Goal: Task Accomplishment & Management: Manage account settings

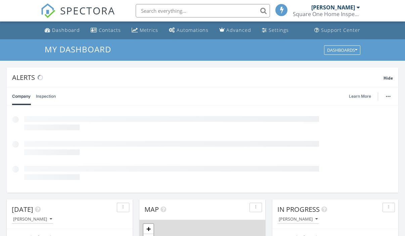
click at [160, 11] on input "text" at bounding box center [203, 10] width 134 height 13
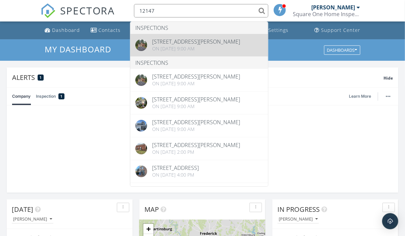
type input "12147"
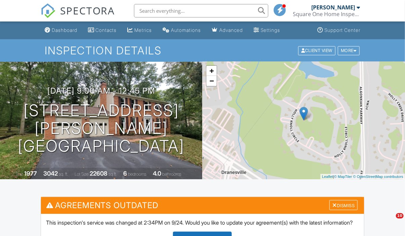
click at [352, 207] on div "Dismiss" at bounding box center [343, 205] width 28 height 10
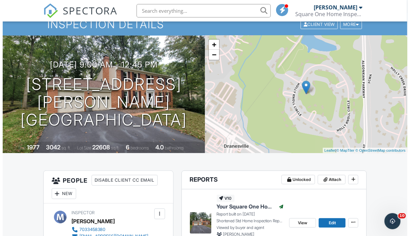
scroll to position [34, 0]
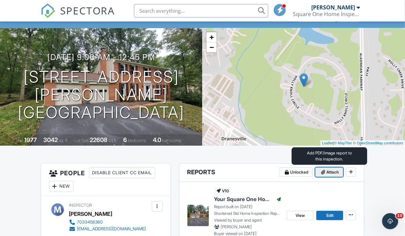
click at [328, 172] on span "Attach" at bounding box center [332, 172] width 12 height 7
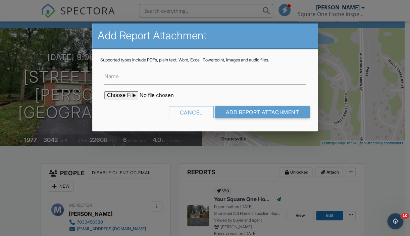
click at [126, 95] on input "file" at bounding box center [161, 95] width 114 height 8
type input "C:\fakepath\12147 Holly Knoll Cir. - Rn (F).pdf"
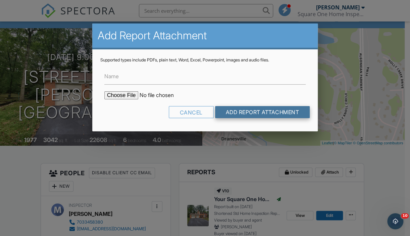
click at [238, 117] on input "Add Report Attachment" at bounding box center [262, 112] width 95 height 12
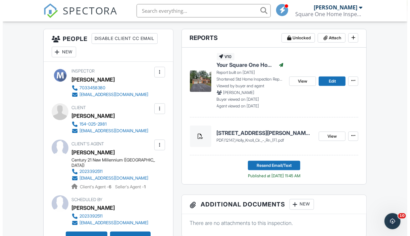
scroll to position [134, 0]
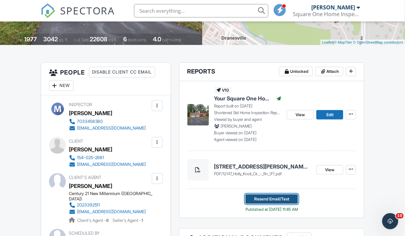
click at [276, 199] on span "Resend Email/Text" at bounding box center [271, 199] width 35 height 7
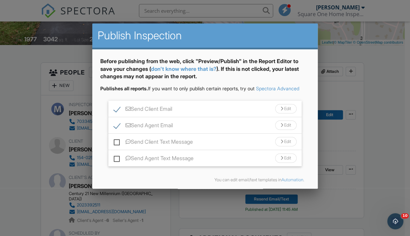
drag, startPoint x: 275, startPoint y: 111, endPoint x: 275, endPoint y: 115, distance: 3.4
click at [275, 111] on div "Edit" at bounding box center [285, 108] width 21 height 9
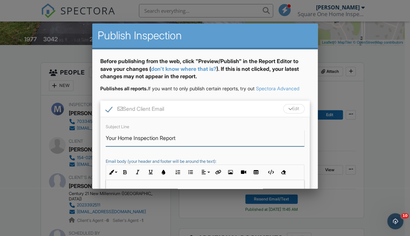
drag, startPoint x: 160, startPoint y: 144, endPoint x: 119, endPoint y: 148, distance: 41.5
click at [119, 146] on input "Your Home Inspection Report" at bounding box center [205, 138] width 199 height 16
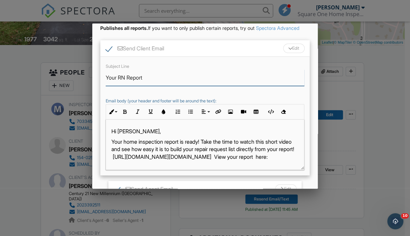
scroll to position [67, 0]
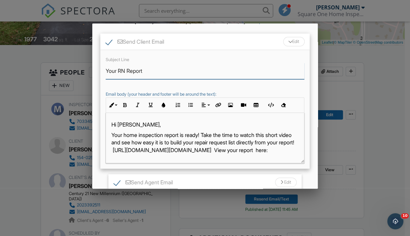
type input "Your RN Report"
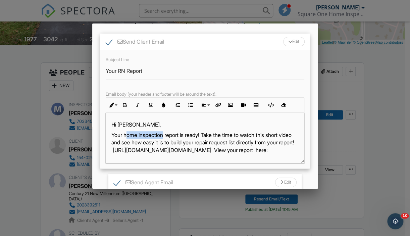
drag, startPoint x: 165, startPoint y: 140, endPoint x: 126, endPoint y: 143, distance: 39.7
click at [126, 143] on p "Your home inspection report is ready! Take the time to watch this short video a…" at bounding box center [204, 142] width 187 height 22
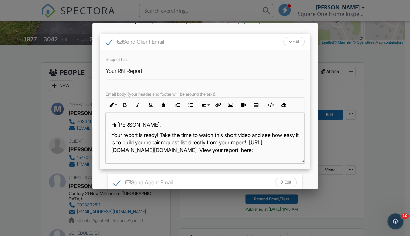
drag, startPoint x: 164, startPoint y: 140, endPoint x: 287, endPoint y: 157, distance: 124.7
click at [287, 154] on p "Your report is ready! Take the time to watch this short video and see how easy …" at bounding box center [204, 142] width 187 height 22
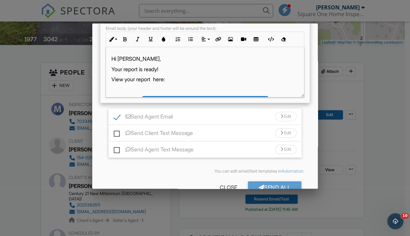
scroll to position [134, 0]
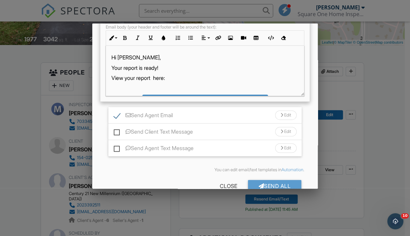
click at [275, 119] on div "Edit" at bounding box center [285, 114] width 21 height 9
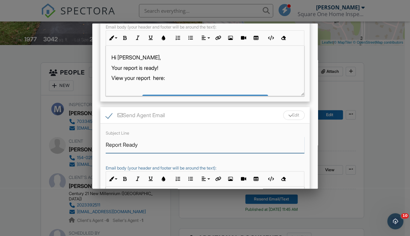
click at [106, 149] on input "Report Ready" at bounding box center [205, 145] width 199 height 16
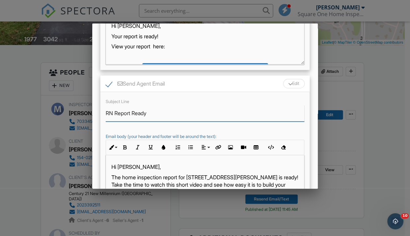
scroll to position [201, 0]
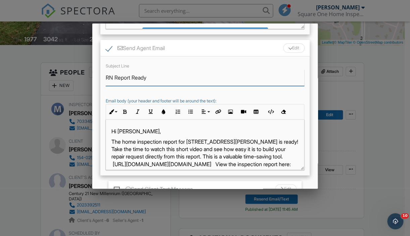
type input "RN Report Ready"
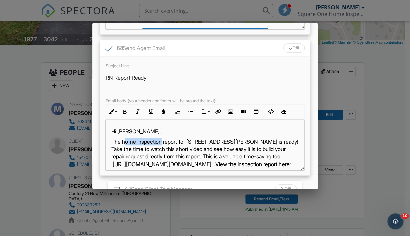
drag, startPoint x: 163, startPoint y: 148, endPoint x: 124, endPoint y: 148, distance: 38.6
click at [124, 148] on p "The home inspection report for 12147 Holly Knoll Cir is ready! Take the time to…" at bounding box center [204, 153] width 187 height 30
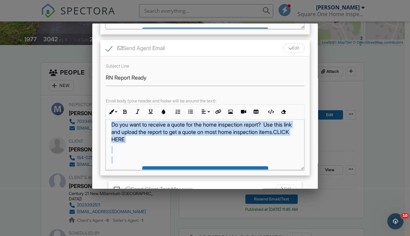
scroll to position [62, 0]
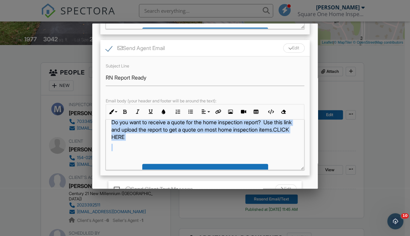
drag, startPoint x: 224, startPoint y: 148, endPoint x: 242, endPoint y: 160, distance: 21.9
click at [242, 160] on div "Hi Jennifer, The report for 12147 Holly Knoll Cir is ready! Take the time to wa…" at bounding box center [205, 154] width 198 height 195
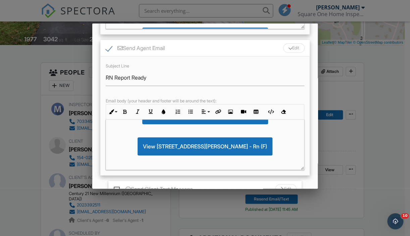
scroll to position [264, 0]
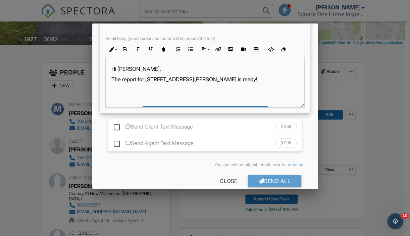
drag, startPoint x: 119, startPoint y: 152, endPoint x: 130, endPoint y: 152, distance: 10.4
click at [119, 148] on label "Send Agent Text Message" at bounding box center [154, 144] width 80 height 8
click at [118, 142] on input "Send Agent Text Message" at bounding box center [116, 140] width 4 height 4
checkbox input "true"
drag, startPoint x: 283, startPoint y: 149, endPoint x: 275, endPoint y: 146, distance: 8.7
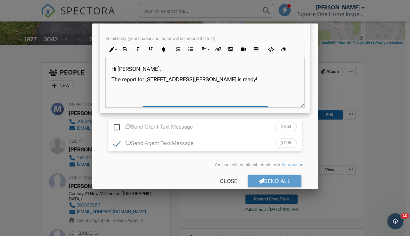
click at [284, 148] on div "Edit" at bounding box center [285, 142] width 21 height 9
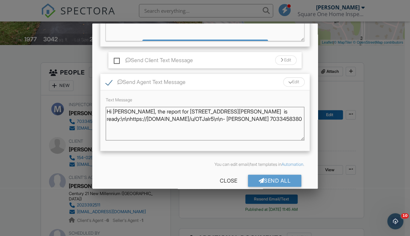
scroll to position [331, 0]
click at [146, 113] on textarea "Hi Jennifer, the report for 12147 Holly Knoll Cir is ready:\n\nhttps://app.spec…" at bounding box center [205, 123] width 199 height 34
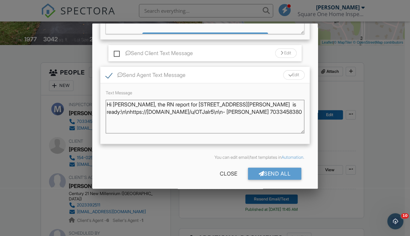
scroll to position [347, 0]
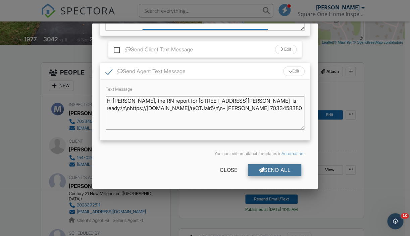
type textarea "Hi Jennifer, the RN report for 12147 Holly Knoll Cir is ready:\n\nhttps://app.s…"
click at [267, 169] on div "Send All" at bounding box center [275, 170] width 54 height 12
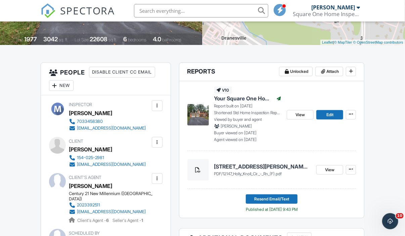
click at [153, 13] on input "text" at bounding box center [201, 10] width 134 height 13
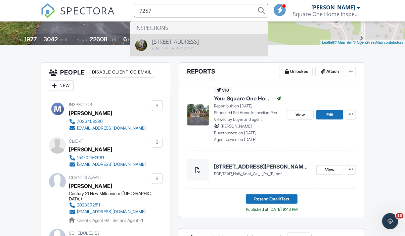
type input "7257"
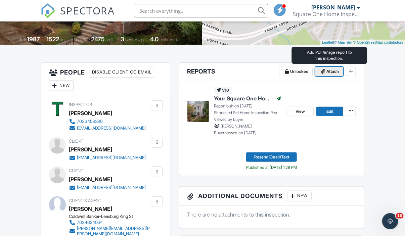
click at [335, 72] on span "Attach" at bounding box center [332, 71] width 12 height 7
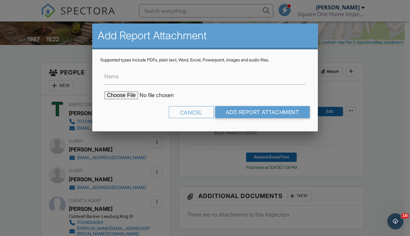
click at [128, 96] on input "file" at bounding box center [161, 95] width 114 height 8
type input "C:\fakepath\7257 Whitlers Creek Dr. - Rn (P).pdf"
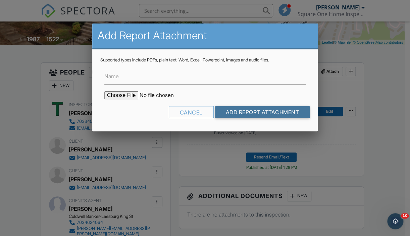
click at [229, 113] on input "Add Report Attachment" at bounding box center [262, 112] width 95 height 12
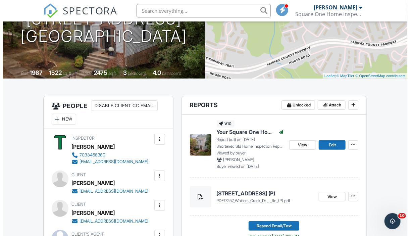
scroll to position [134, 0]
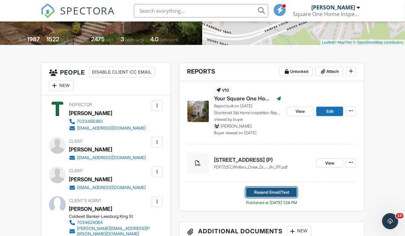
click at [254, 190] on span "Resend Email/Text" at bounding box center [271, 192] width 35 height 7
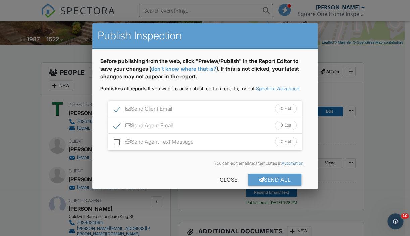
click at [284, 113] on div "Edit" at bounding box center [285, 108] width 21 height 9
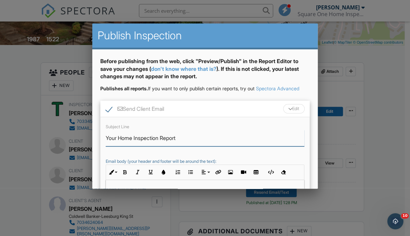
drag, startPoint x: 162, startPoint y: 145, endPoint x: 119, endPoint y: 148, distance: 42.4
click at [119, 146] on input "Your Home Inspection Report" at bounding box center [205, 138] width 199 height 16
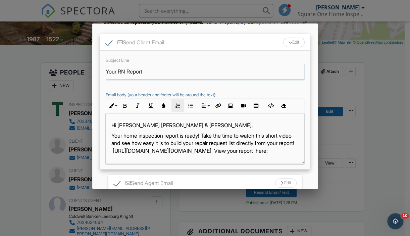
scroll to position [67, 0]
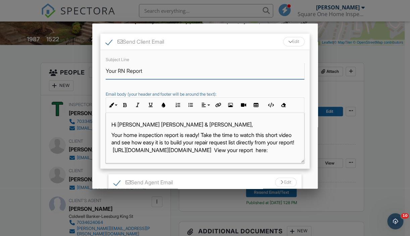
type input "Your RN Report"
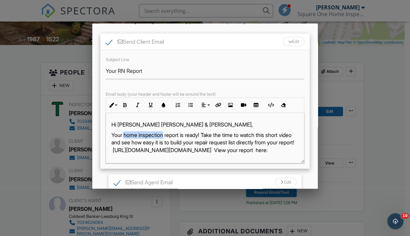
drag, startPoint x: 166, startPoint y: 143, endPoint x: 127, endPoint y: 140, distance: 39.4
click at [126, 141] on p "Your home inspection report is ready! Take the time to watch this short video a…" at bounding box center [204, 142] width 187 height 22
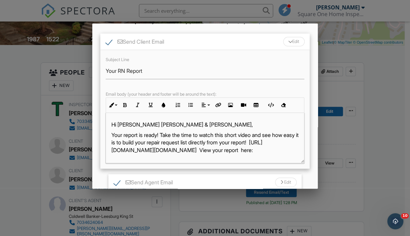
drag, startPoint x: 164, startPoint y: 143, endPoint x: 285, endPoint y: 156, distance: 121.5
click at [285, 154] on p "Your report is ready! Take the time to watch this short video and see how easy …" at bounding box center [204, 142] width 187 height 22
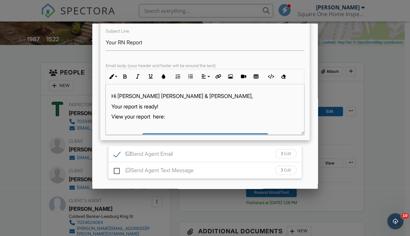
scroll to position [134, 0]
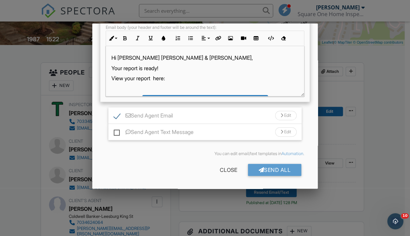
click at [286, 120] on div "Edit" at bounding box center [285, 115] width 21 height 9
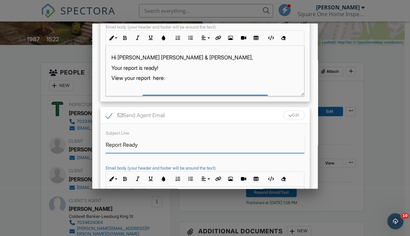
click at [106, 151] on input "Report Ready" at bounding box center [205, 145] width 199 height 16
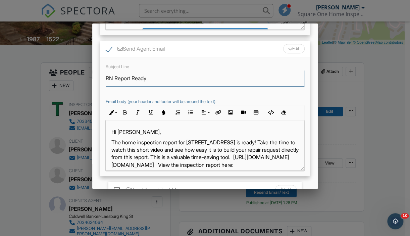
scroll to position [201, 0]
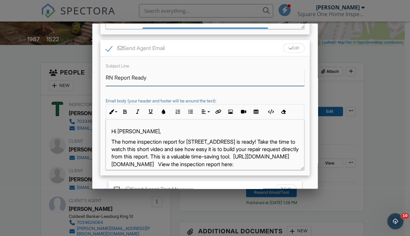
type input "RN Report Ready"
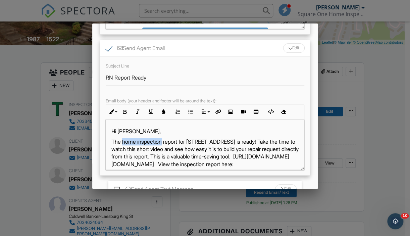
drag, startPoint x: 164, startPoint y: 148, endPoint x: 124, endPoint y: 150, distance: 40.0
click at [124, 150] on p "The home inspection report for 7257 Whitlers Creek Dr is ready! Take the time t…" at bounding box center [204, 153] width 187 height 30
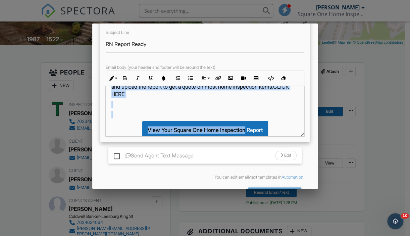
scroll to position [92, 0]
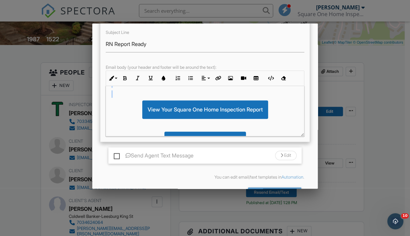
drag, startPoint x: 231, startPoint y: 113, endPoint x: 230, endPoint y: 110, distance: 3.8
click at [230, 110] on div "Hi Kay, The report for 7257 Whitlers Creek Dr is ready! Take the time to watch …" at bounding box center [205, 91] width 198 height 195
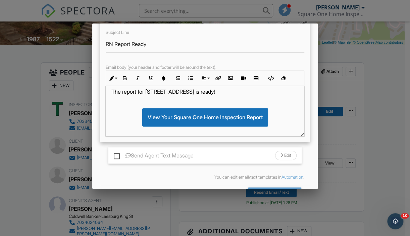
scroll to position [251, 0]
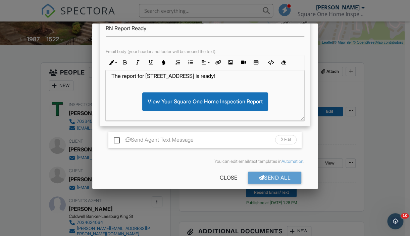
click at [125, 141] on div "Send Agent Text Message Edit" at bounding box center [204, 140] width 193 height 16
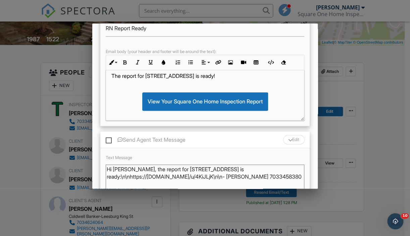
click at [145, 145] on label "Send Agent Text Message" at bounding box center [146, 141] width 80 height 8
click at [110, 139] on input "Send Agent Text Message" at bounding box center [108, 136] width 4 height 4
checkbox input "true"
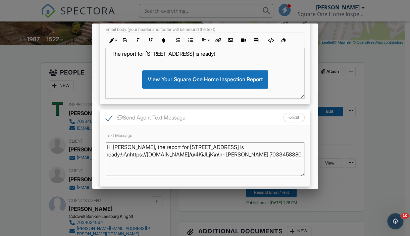
scroll to position [284, 0]
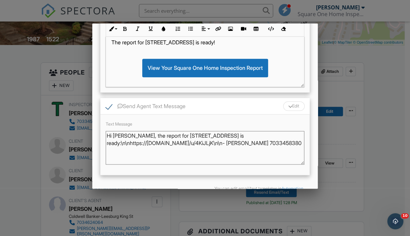
click at [136, 143] on textarea "Hi Kay, the report for 7257 Whitlers Creek Dr is ready:\n\nhttps://app.spectora…" at bounding box center [205, 148] width 199 height 34
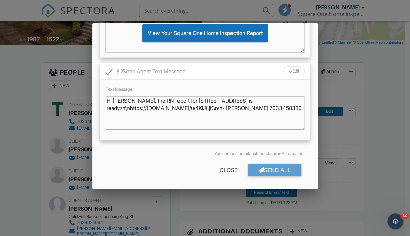
scroll to position [325, 0]
type textarea "Hi Kay, the RN report for 7257 Whitlers Creek Dr is ready:\n\nhttps://app.spect…"
click at [265, 166] on div "Send All" at bounding box center [275, 170] width 54 height 12
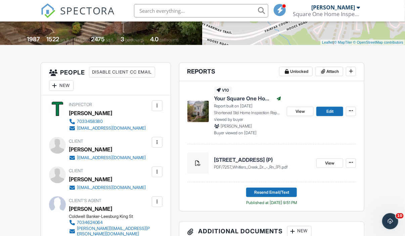
click at [160, 6] on input "text" at bounding box center [201, 10] width 134 height 13
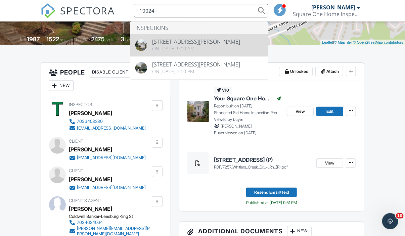
type input "10024"
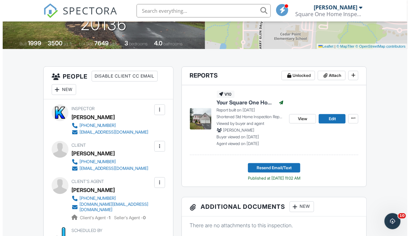
scroll to position [134, 0]
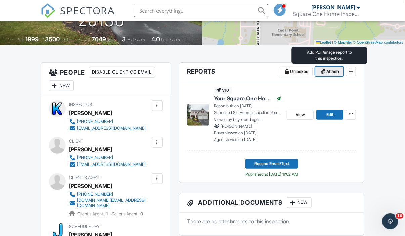
click at [327, 72] on span "Attach" at bounding box center [332, 71] width 12 height 7
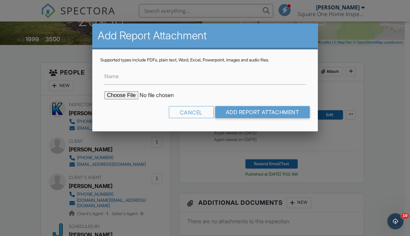
click at [129, 96] on input "file" at bounding box center [161, 95] width 114 height 8
type input "C:\fakepath\10024 Darnaway Ct. - Rn (P).pdf"
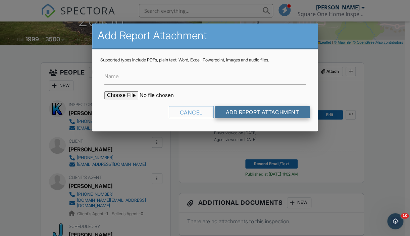
click at [235, 111] on input "Add Report Attachment" at bounding box center [262, 112] width 95 height 12
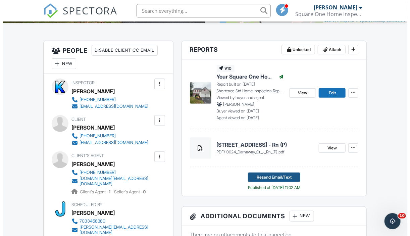
scroll to position [168, 0]
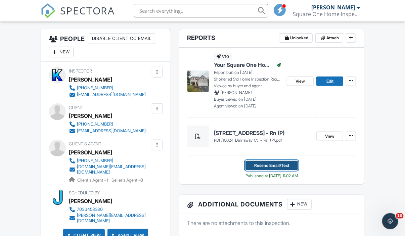
click at [258, 167] on span "Resend Email/Text" at bounding box center [271, 165] width 35 height 7
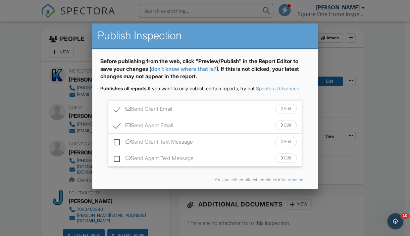
click at [275, 113] on div "Edit" at bounding box center [285, 108] width 21 height 9
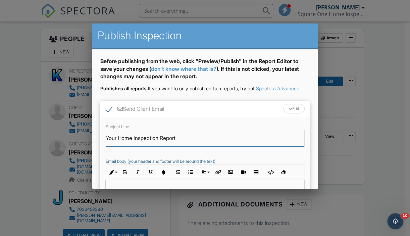
drag, startPoint x: 160, startPoint y: 145, endPoint x: 120, endPoint y: 146, distance: 40.6
click at [120, 146] on input "Your Home Inspection Report" at bounding box center [205, 138] width 199 height 16
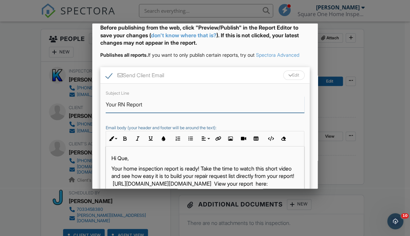
scroll to position [67, 0]
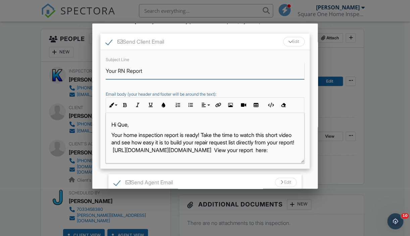
type input "Your RN Report"
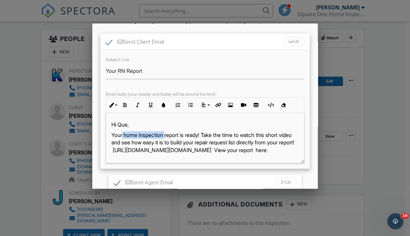
drag, startPoint x: 167, startPoint y: 144, endPoint x: 126, endPoint y: 136, distance: 42.1
click at [125, 136] on div "Hi Que, Your home inspection report is ready! Take the time to watch this short…" at bounding box center [205, 184] width 198 height 142
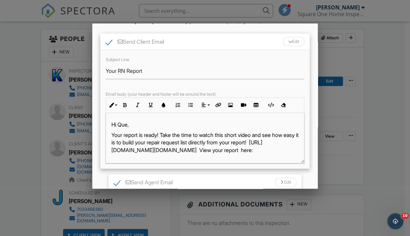
drag, startPoint x: 165, startPoint y: 142, endPoint x: 289, endPoint y: 158, distance: 125.3
click at [289, 158] on div "Hi Que, Your report is ready! Take the time to watch this short video and see h…" at bounding box center [205, 184] width 198 height 142
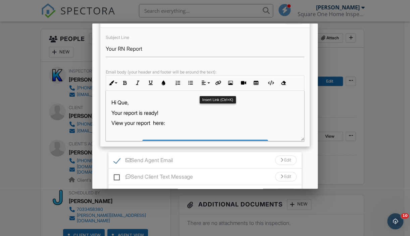
scroll to position [101, 0]
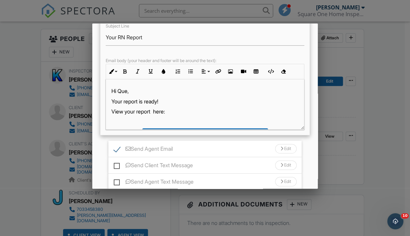
click at [288, 153] on div "Edit" at bounding box center [285, 148] width 21 height 9
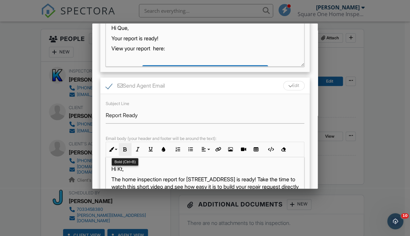
scroll to position [168, 0]
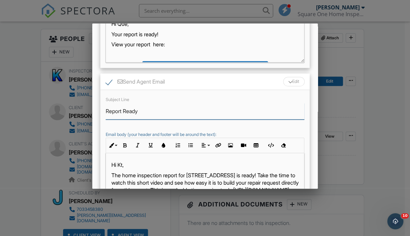
click at [106, 115] on input "Report Ready" at bounding box center [205, 111] width 199 height 16
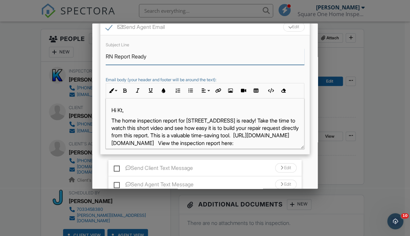
scroll to position [235, 0]
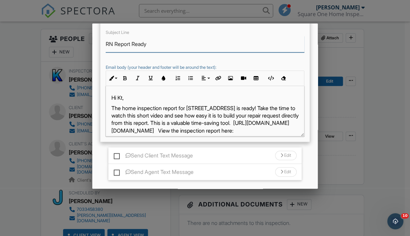
type input "RN Report Ready"
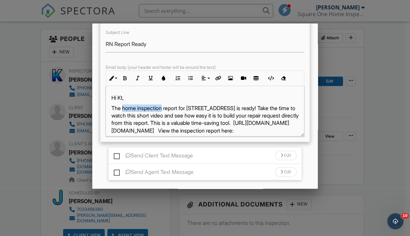
drag, startPoint x: 164, startPoint y: 111, endPoint x: 123, endPoint y: 116, distance: 42.2
click at [123, 116] on p "The home inspection report for 10024 Darnaway Ct is ready! Take the time to wat…" at bounding box center [204, 119] width 187 height 30
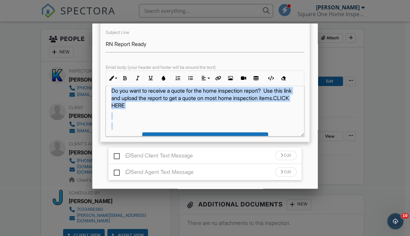
scroll to position [76, 0]
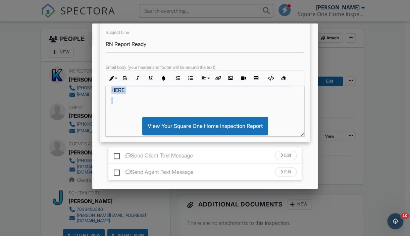
drag, startPoint x: 220, startPoint y: 113, endPoint x: 238, endPoint y: 111, distance: 17.6
click at [238, 111] on div "Hi Kt, The report for 10024 Darnaway Ct is ready! Take the time to watch this s…" at bounding box center [205, 107] width 198 height 195
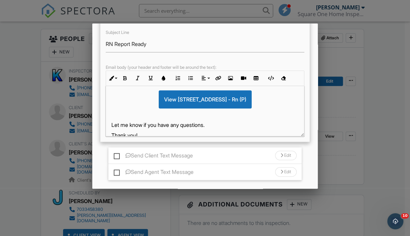
scroll to position [281, 0]
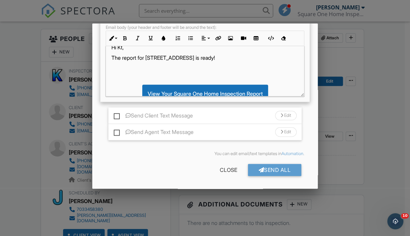
click at [121, 130] on label "Send Agent Text Message" at bounding box center [154, 133] width 80 height 8
click at [118, 130] on input "Send Agent Text Message" at bounding box center [116, 129] width 4 height 4
checkbox input "true"
click at [281, 131] on div "Edit" at bounding box center [285, 131] width 21 height 9
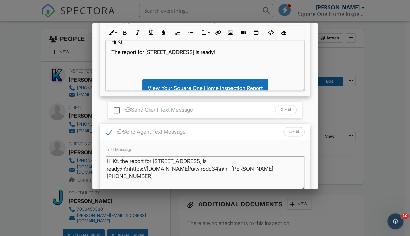
click at [132, 167] on textarea "Hi Kt, the report for 10024 Darnaway Ct is ready:\n\nhttps://app.spectora.com/u…" at bounding box center [205, 173] width 199 height 34
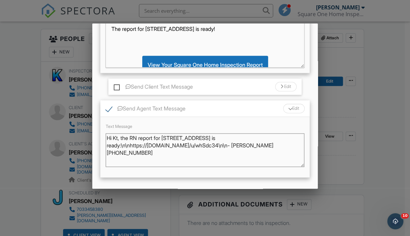
scroll to position [347, 0]
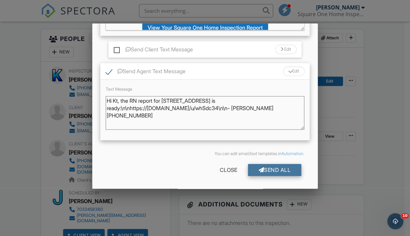
type textarea "Hi Kt, the RN report for 10024 Darnaway Ct is ready:\n\nhttps://app.spectora.co…"
click at [260, 167] on div "Send All" at bounding box center [275, 170] width 54 height 12
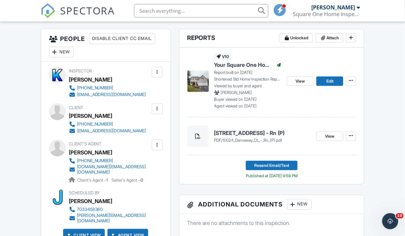
click at [41, 10] on img at bounding box center [48, 10] width 15 height 15
